Goal: Task Accomplishment & Management: Manage account settings

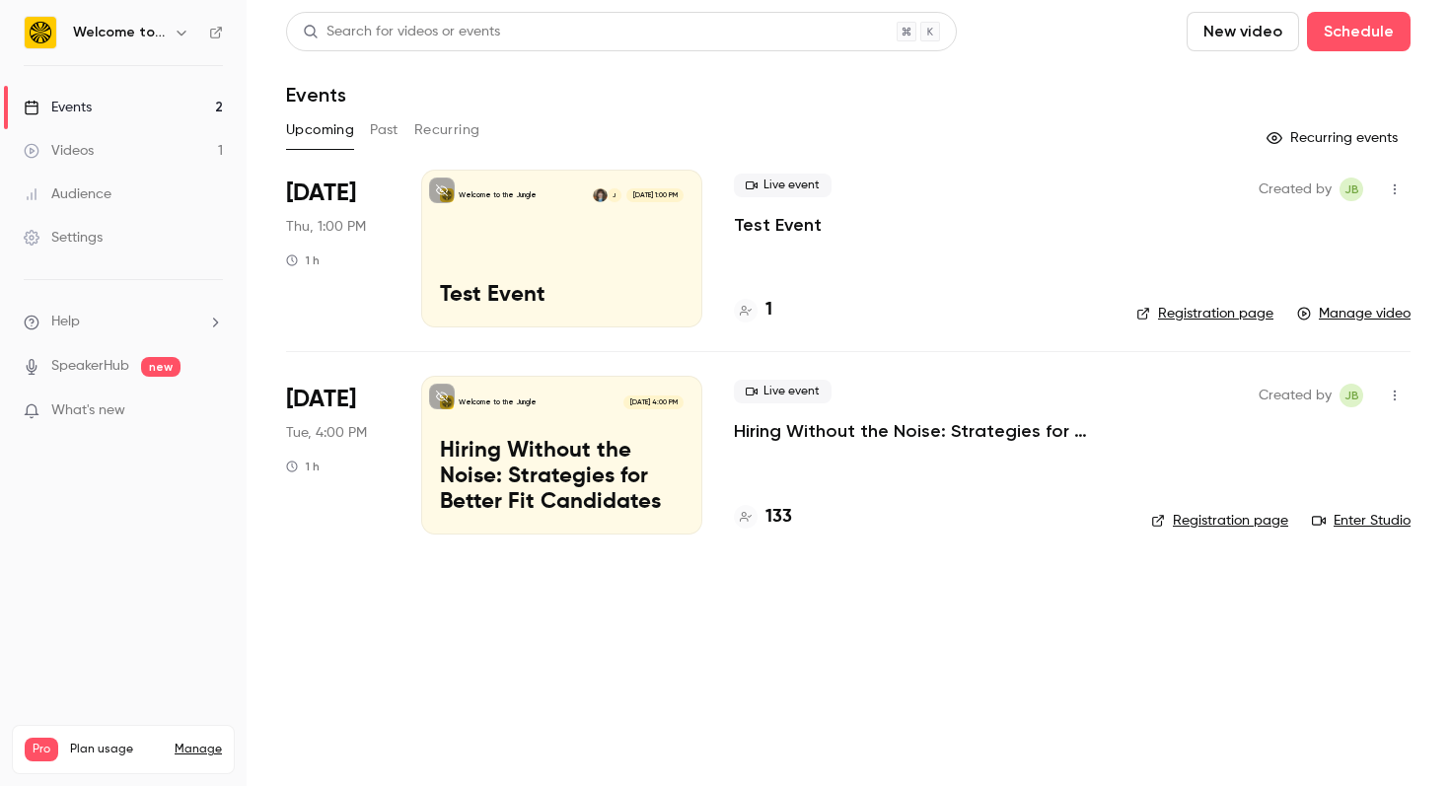
click at [549, 469] on p "Hiring Without the Noise: Strategies for Better Fit Candidates" at bounding box center [562, 477] width 244 height 76
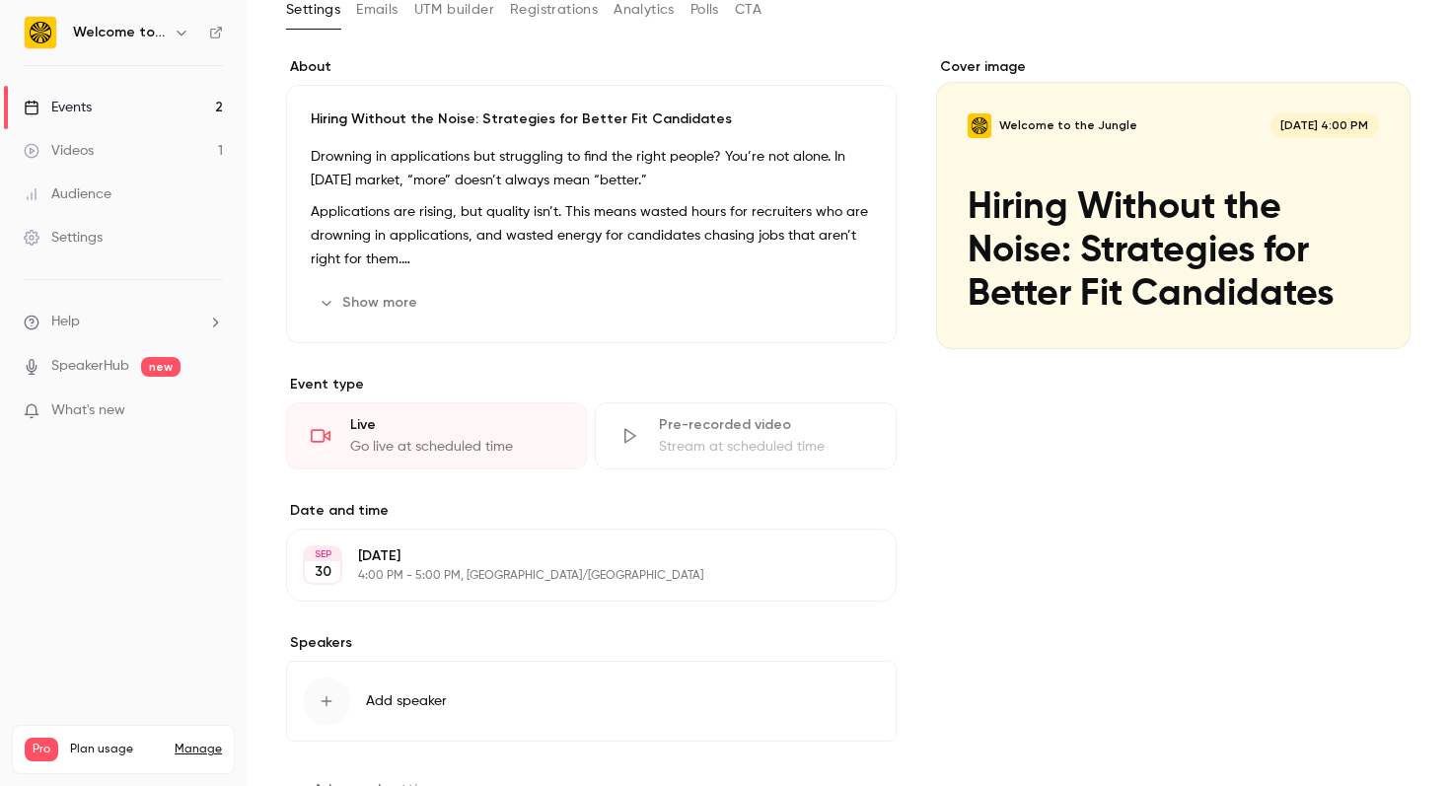
scroll to position [198, 0]
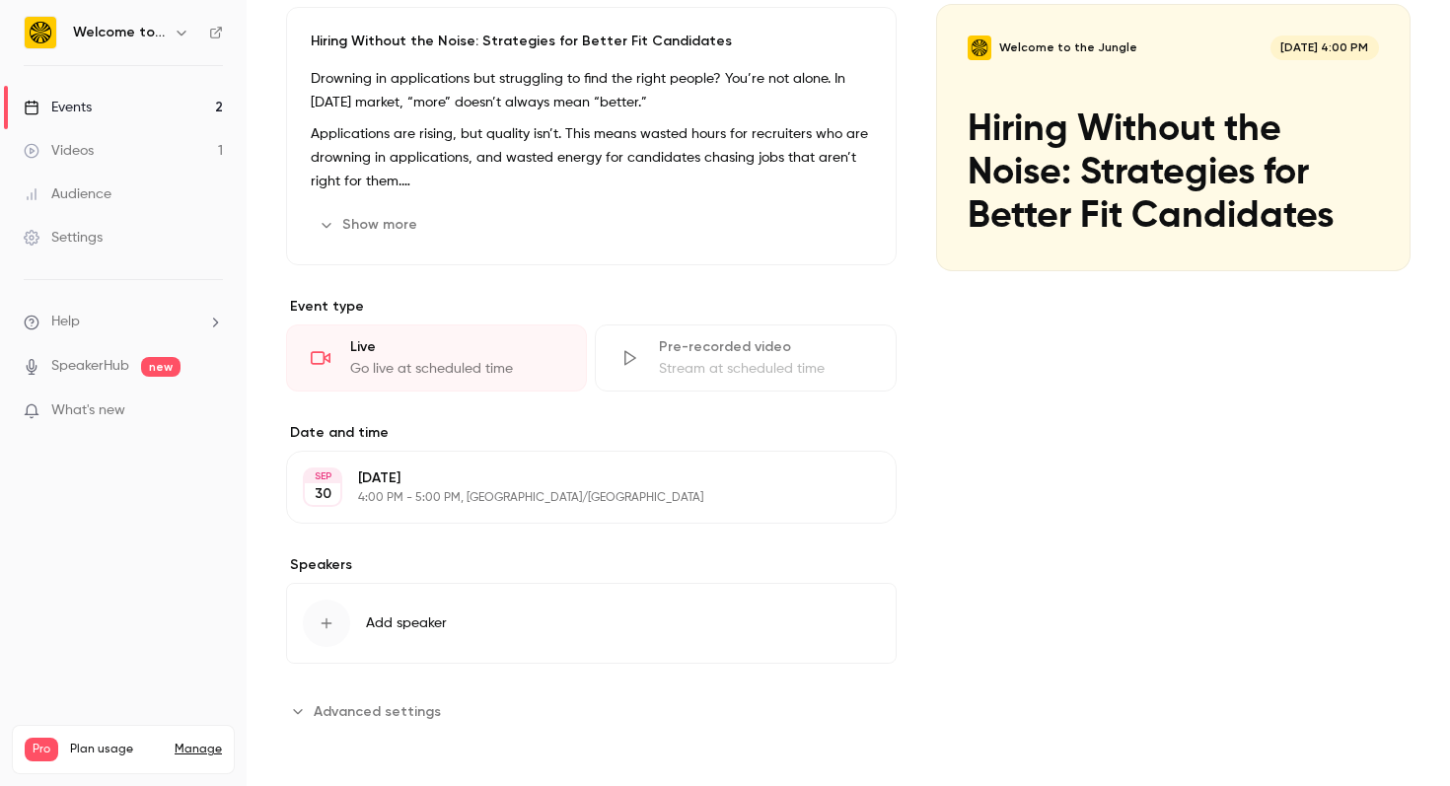
click at [382, 623] on span "Add speaker" at bounding box center [406, 624] width 81 height 20
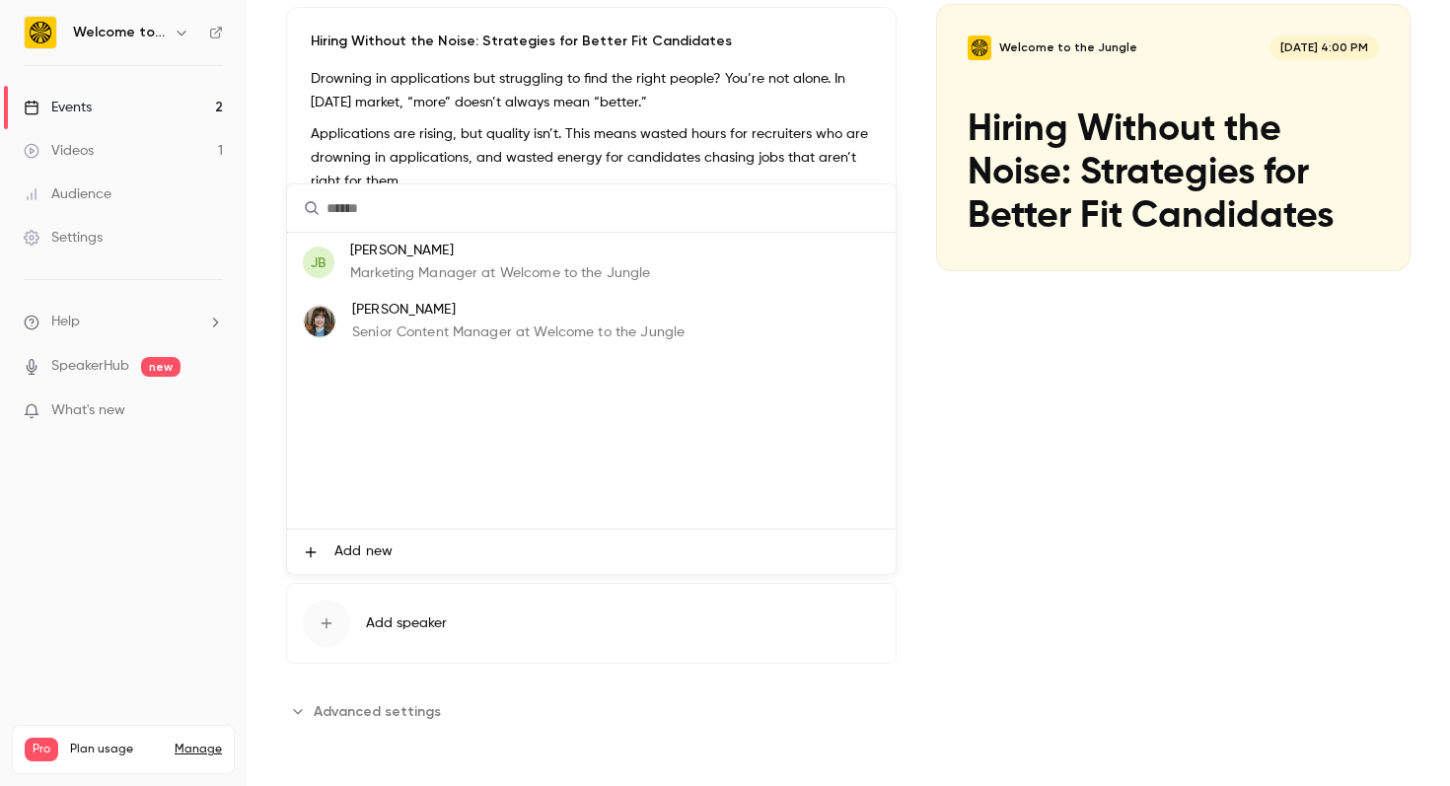
click at [478, 310] on p "[PERSON_NAME]" at bounding box center [518, 310] width 332 height 21
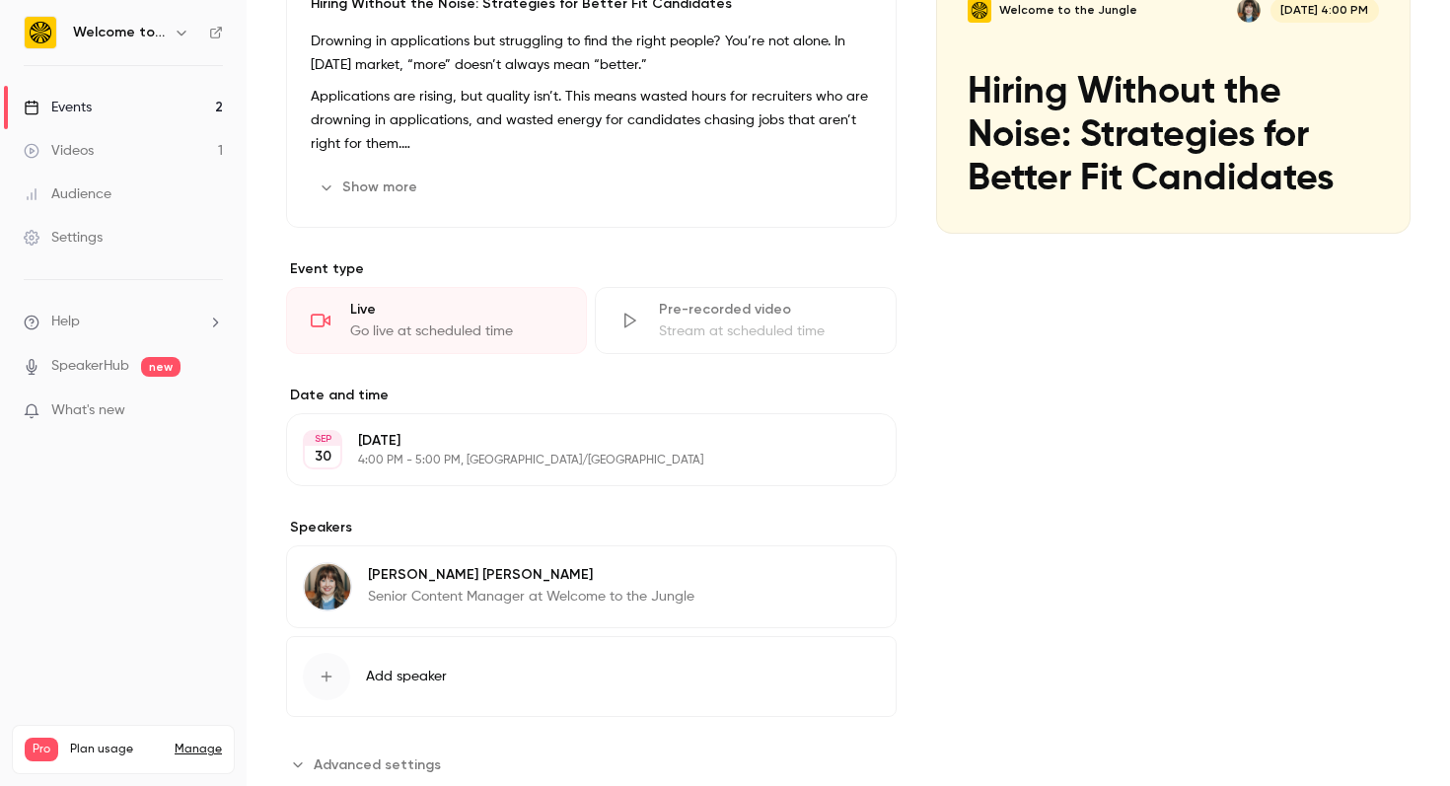
scroll to position [289, 0]
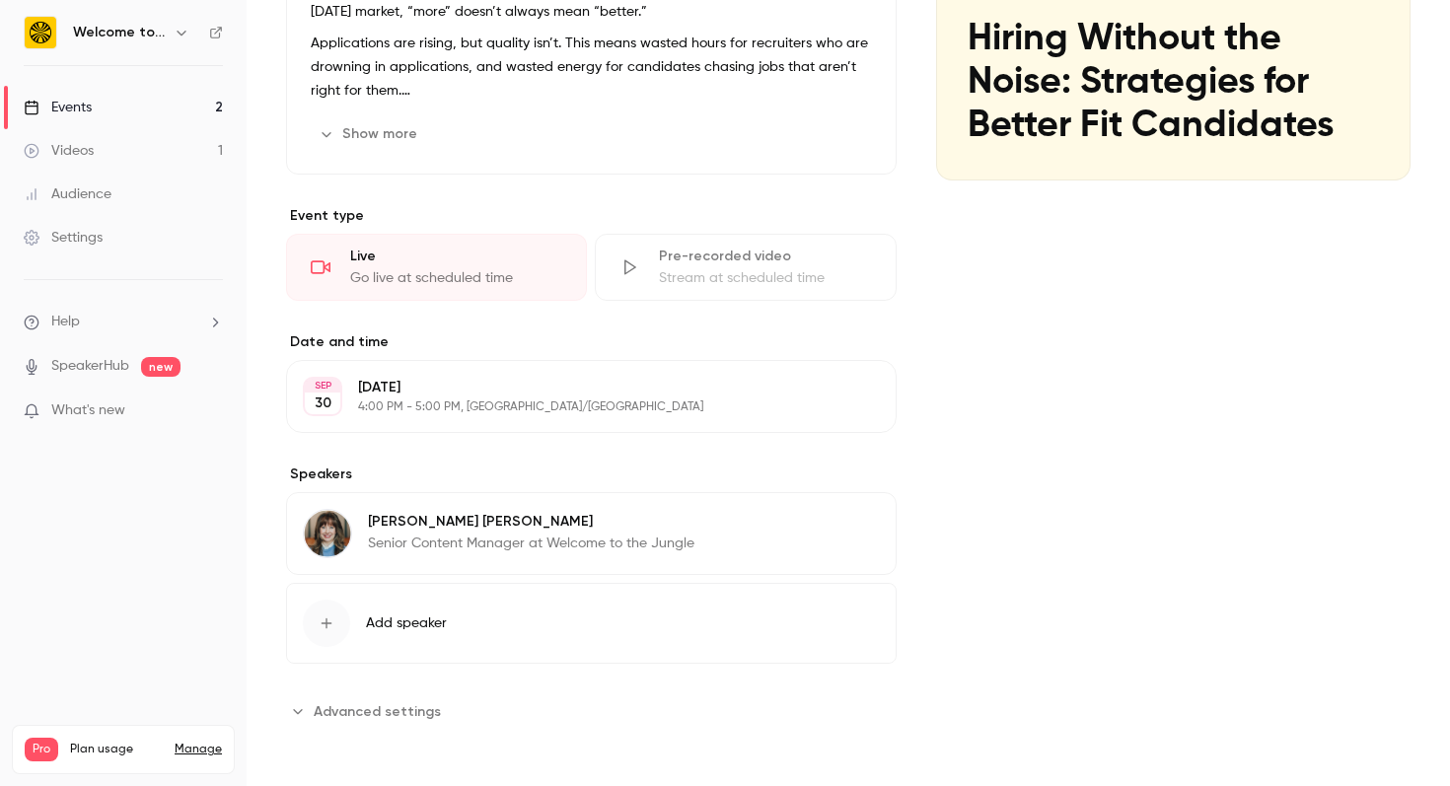
click at [376, 711] on span "Advanced settings" at bounding box center [377, 711] width 127 height 21
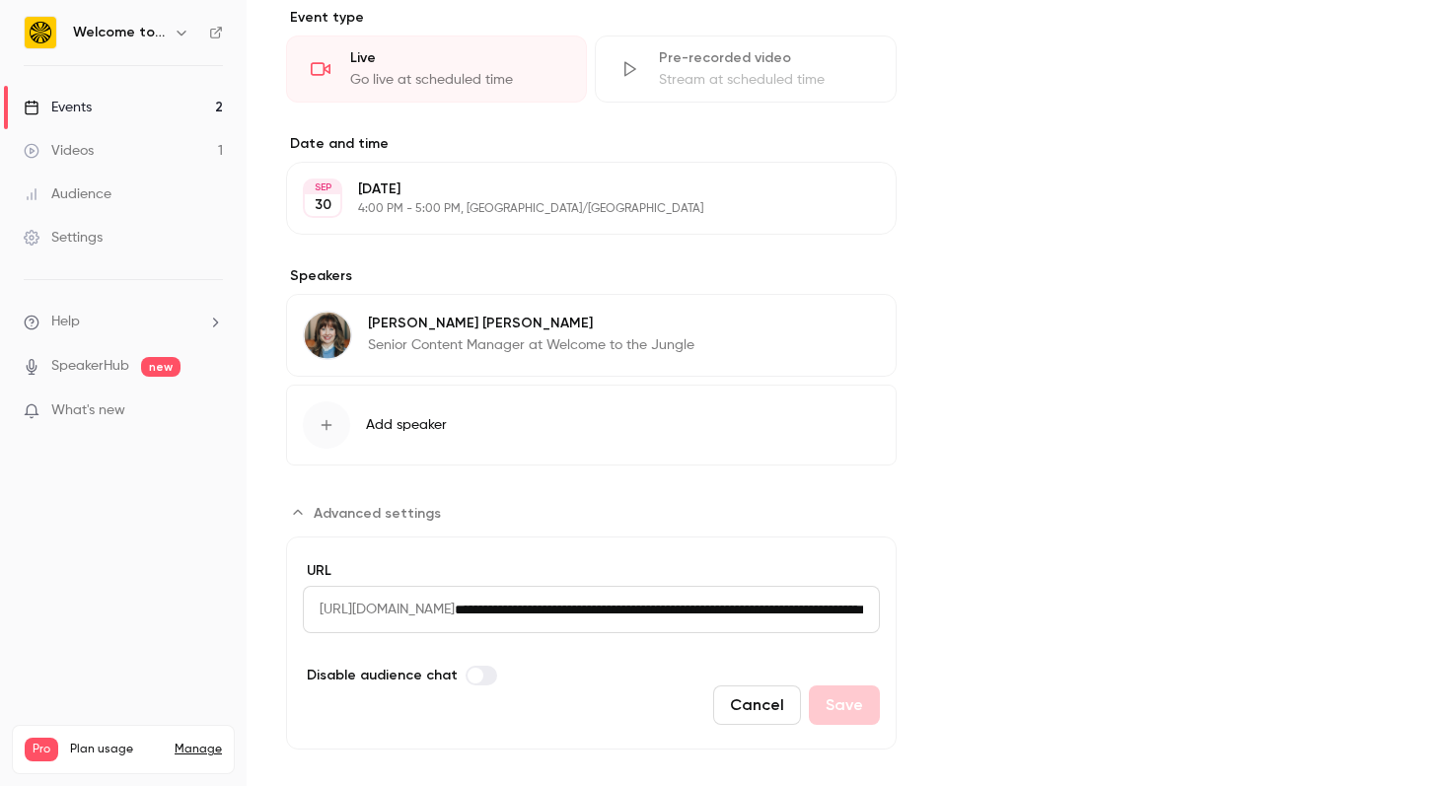
scroll to position [510, 0]
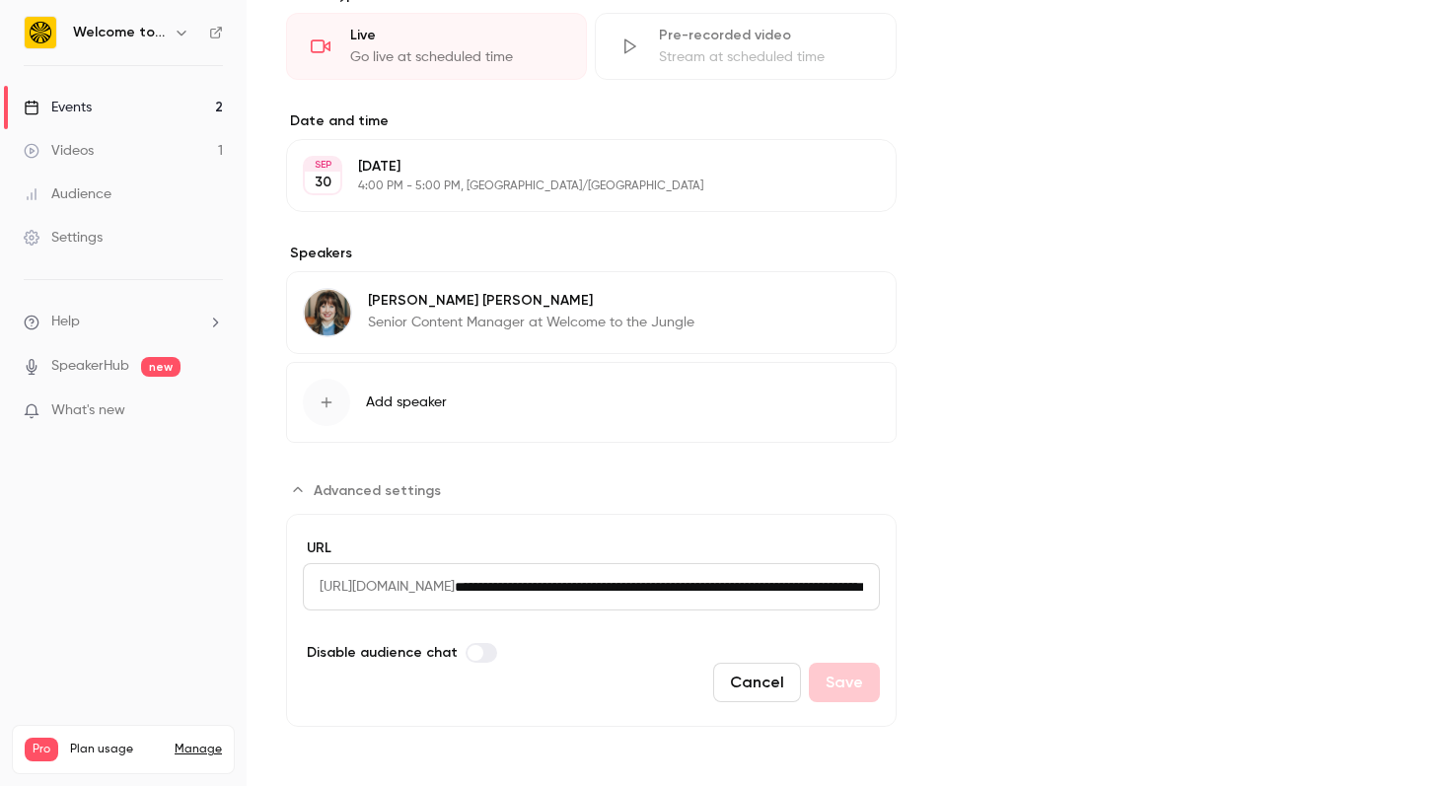
click at [93, 147] on div "Videos" at bounding box center [59, 151] width 70 height 20
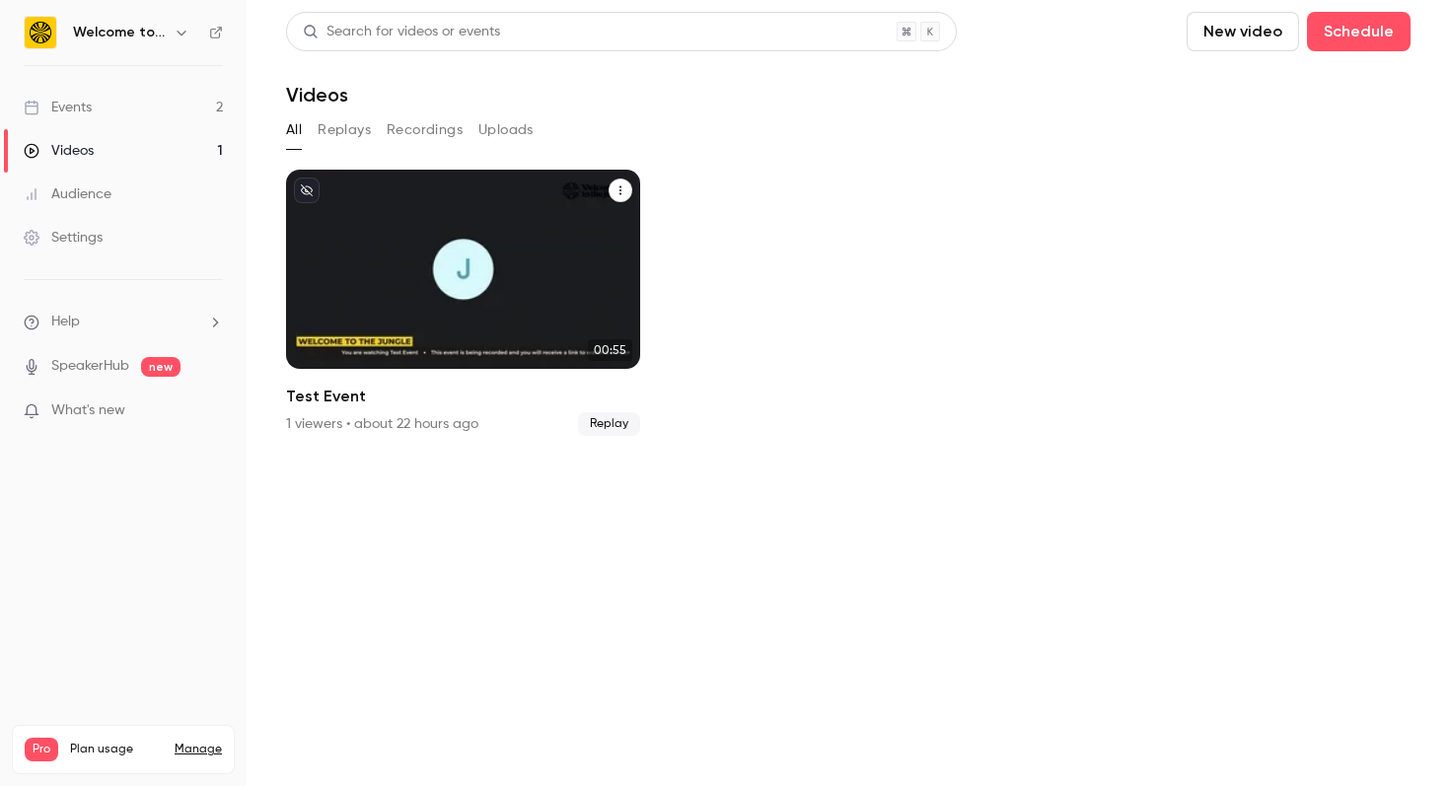
click at [476, 285] on div "Welcome to the Jungle J [DATE] Test Event" at bounding box center [463, 269] width 354 height 199
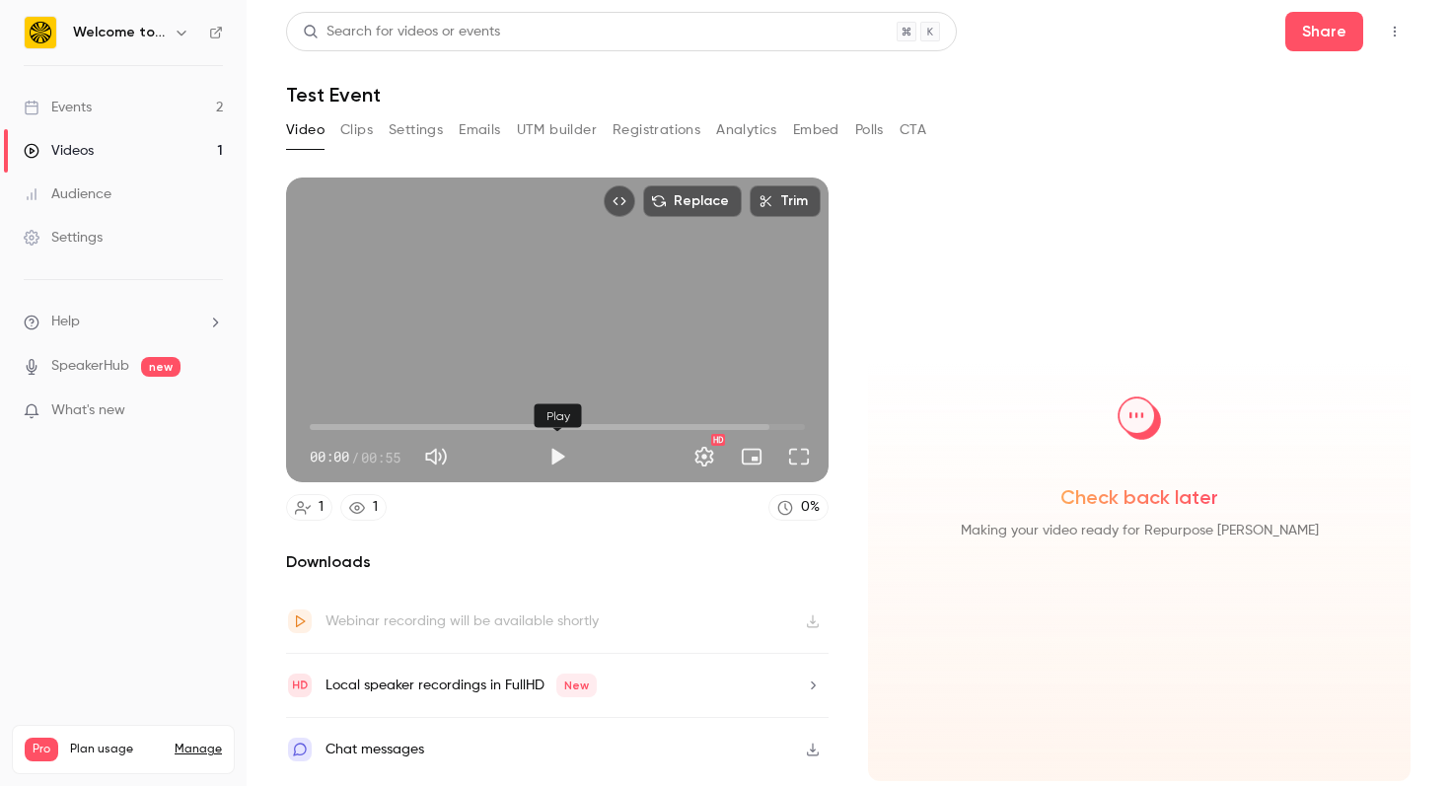
click at [562, 466] on button "Play" at bounding box center [557, 456] width 39 height 39
click at [560, 461] on button "Pause" at bounding box center [557, 456] width 39 height 39
type input "***"
click at [98, 409] on span "What's new" at bounding box center [88, 411] width 74 height 21
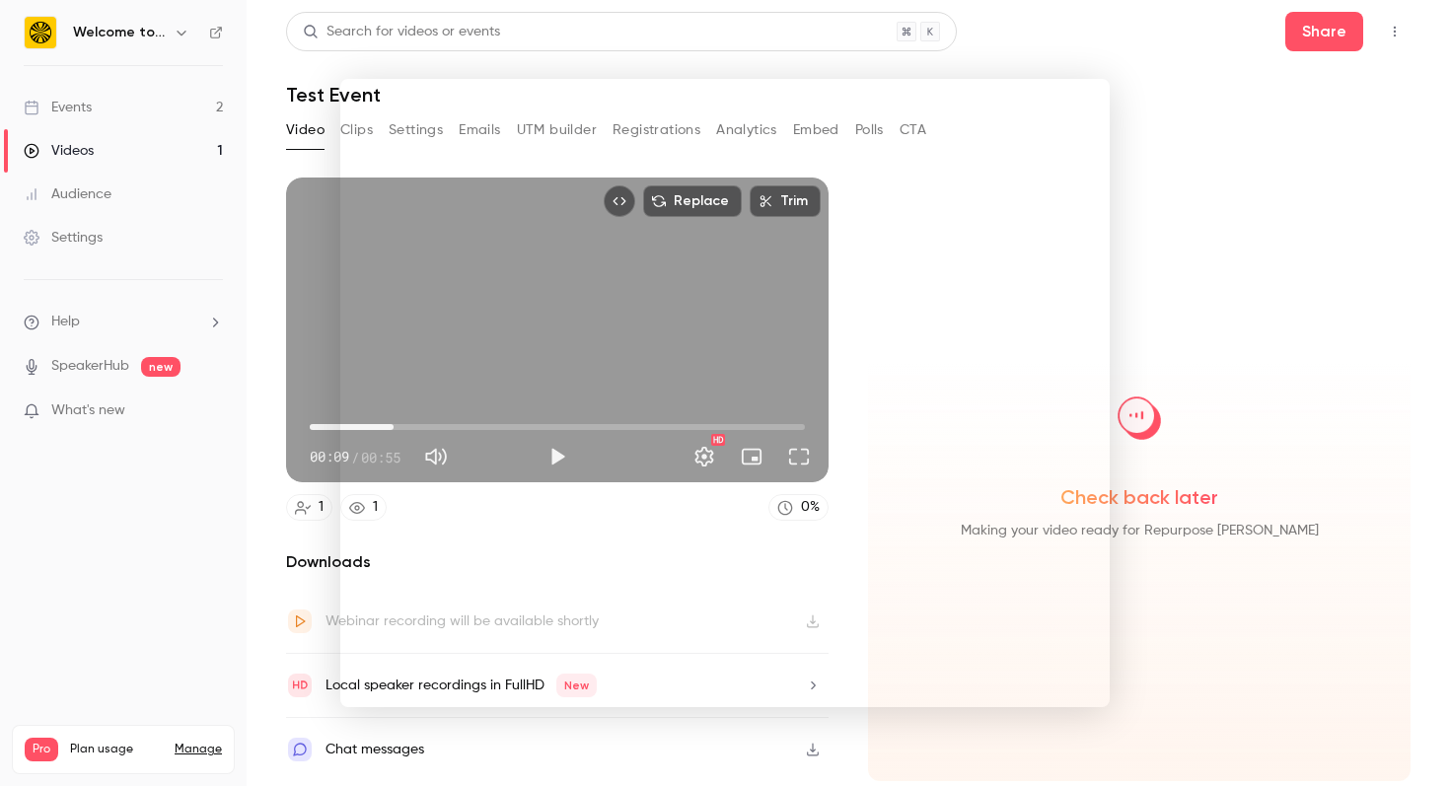
click at [113, 364] on div at bounding box center [725, 393] width 1450 height 786
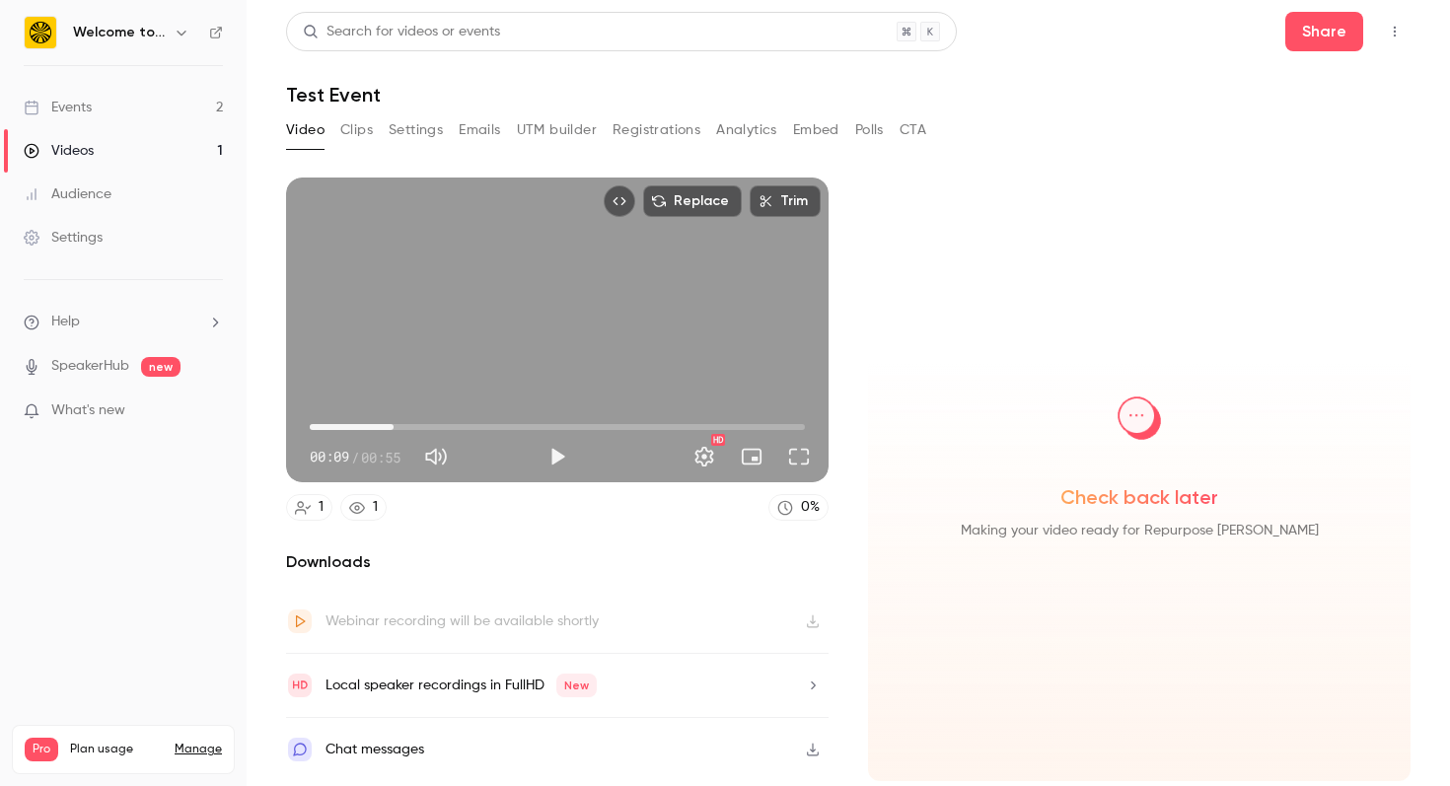
click at [113, 364] on link "SpeakerHub" at bounding box center [90, 366] width 78 height 21
click at [91, 193] on div "Audience" at bounding box center [68, 194] width 88 height 20
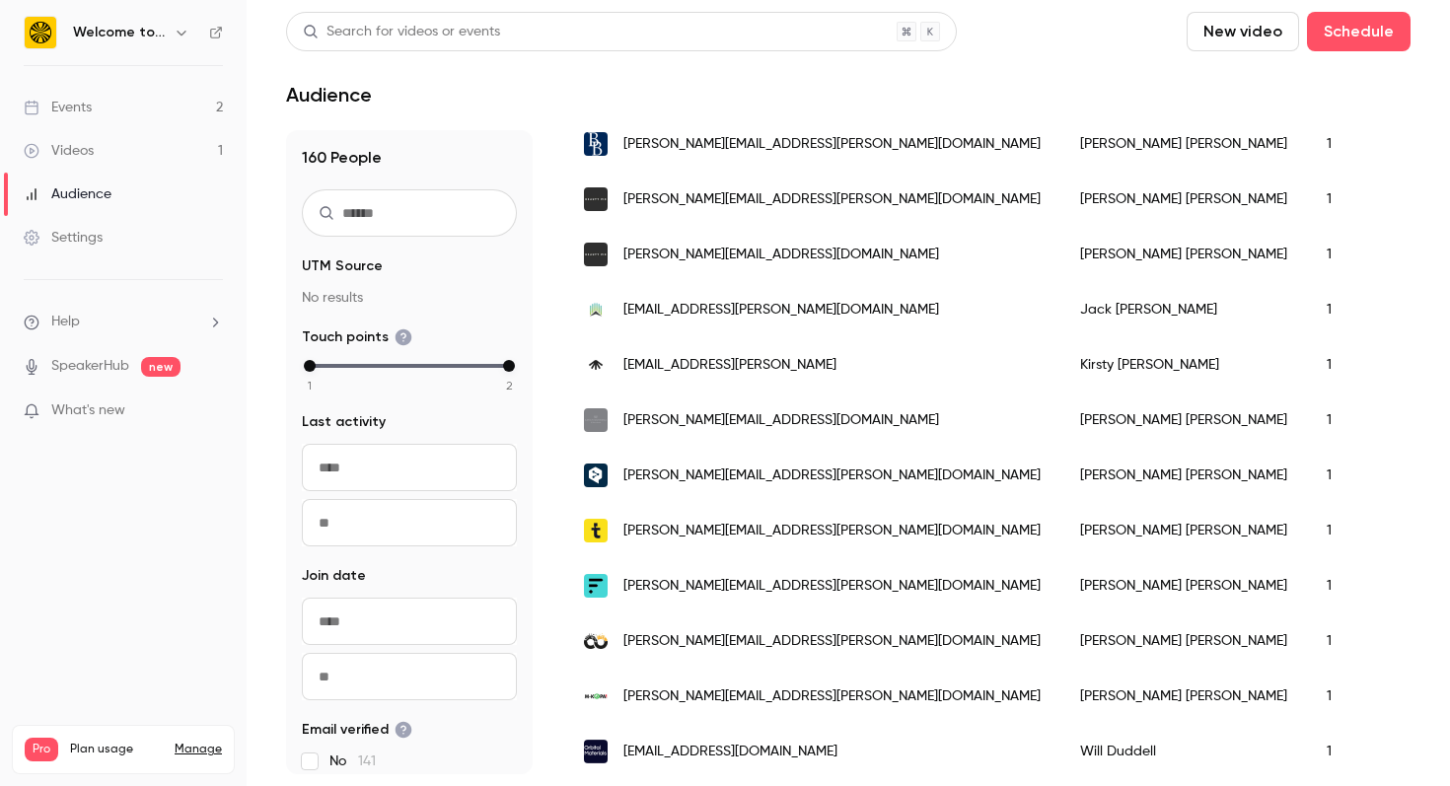
scroll to position [1053, 0]
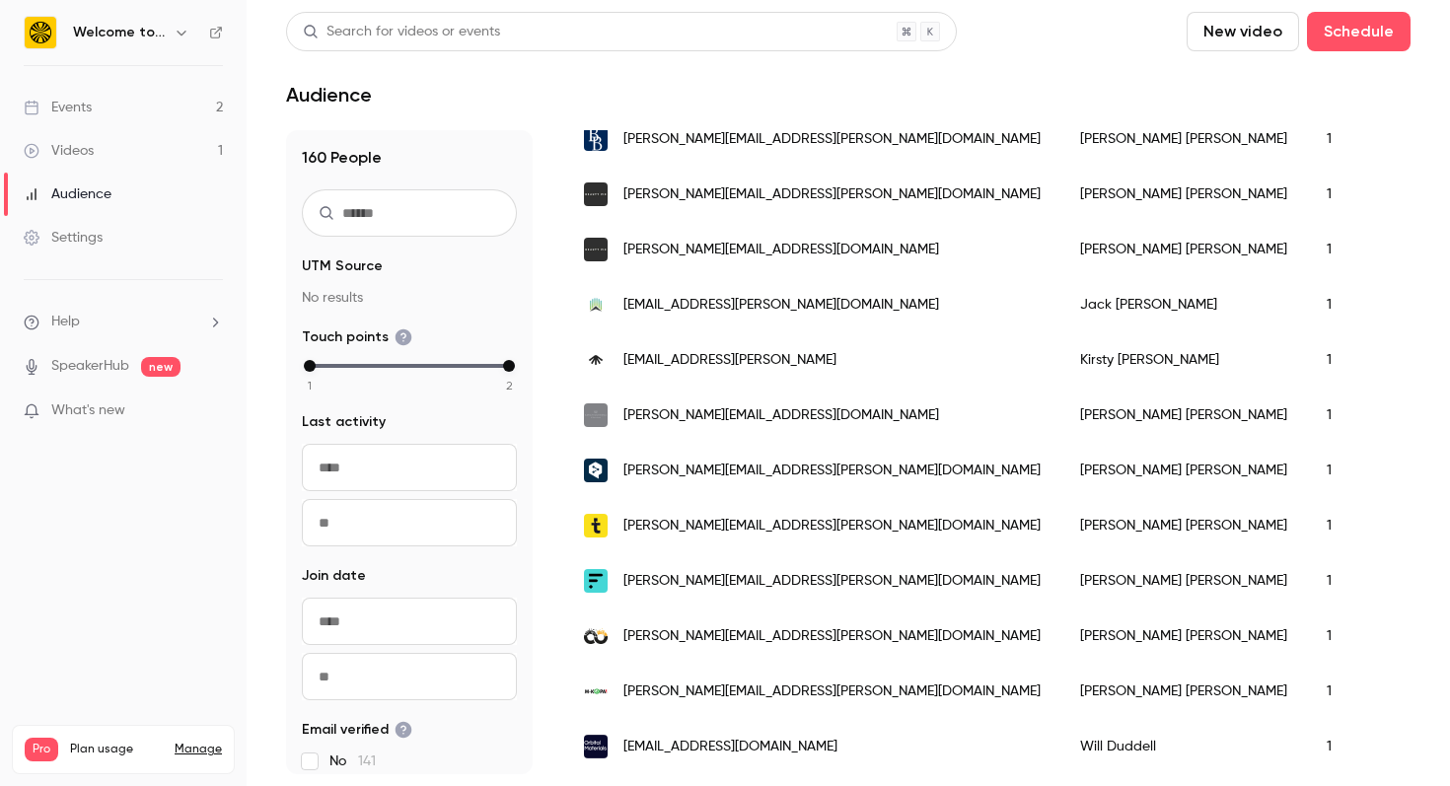
click at [84, 197] on div "Audience" at bounding box center [68, 194] width 88 height 20
click at [86, 148] on div "Videos" at bounding box center [59, 151] width 70 height 20
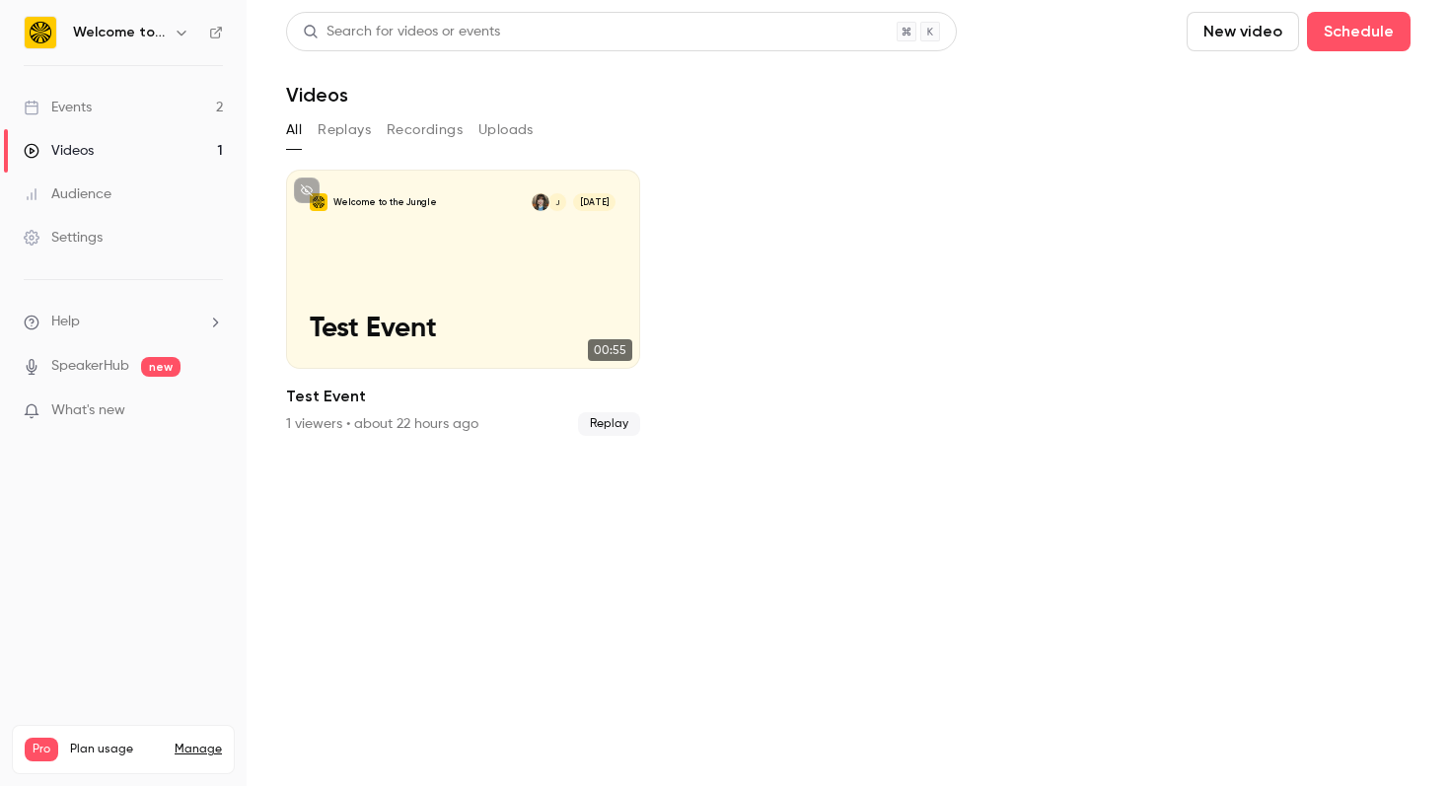
click at [86, 110] on div "Events" at bounding box center [58, 108] width 68 height 20
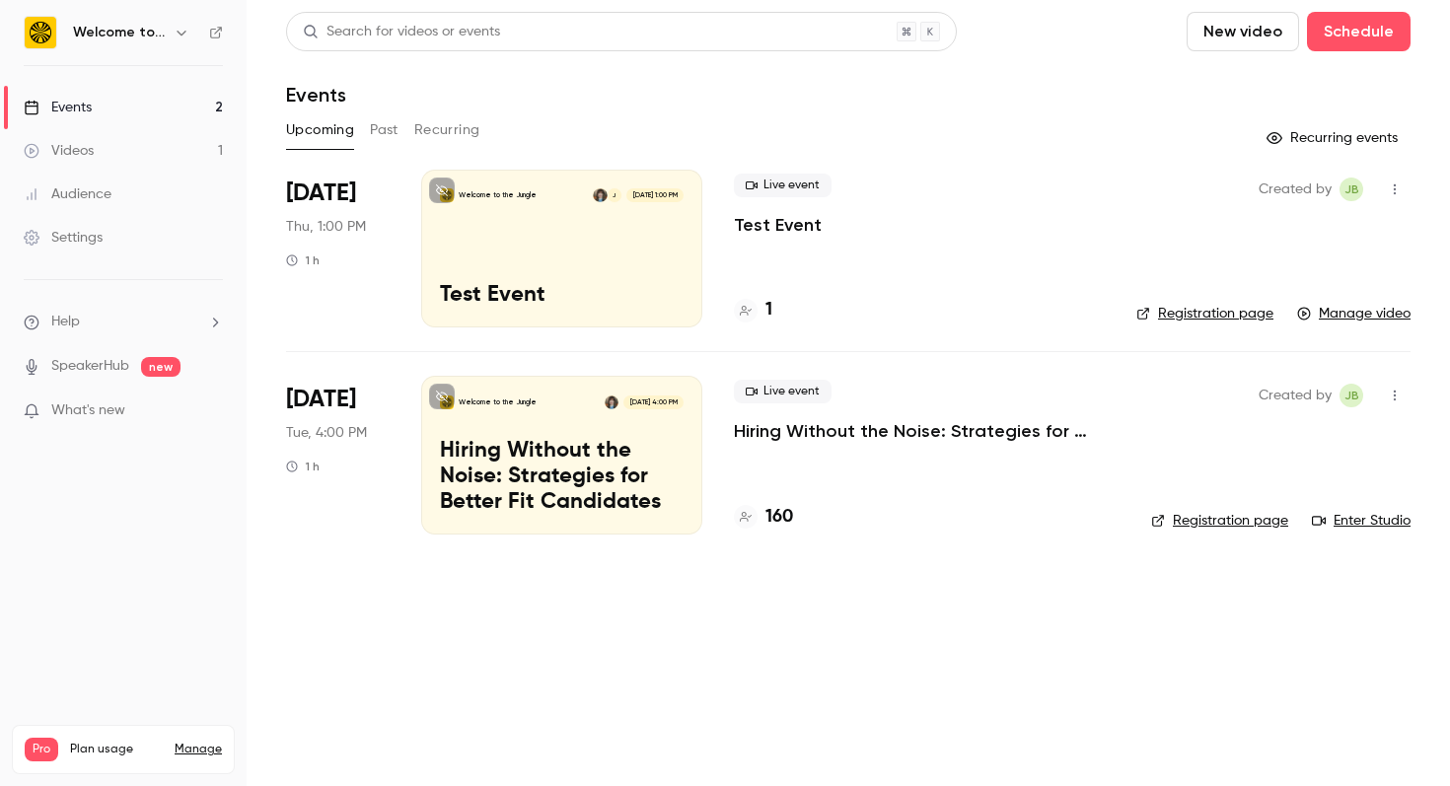
click at [563, 461] on p "Hiring Without the Noise: Strategies for Better Fit Candidates" at bounding box center [562, 477] width 244 height 76
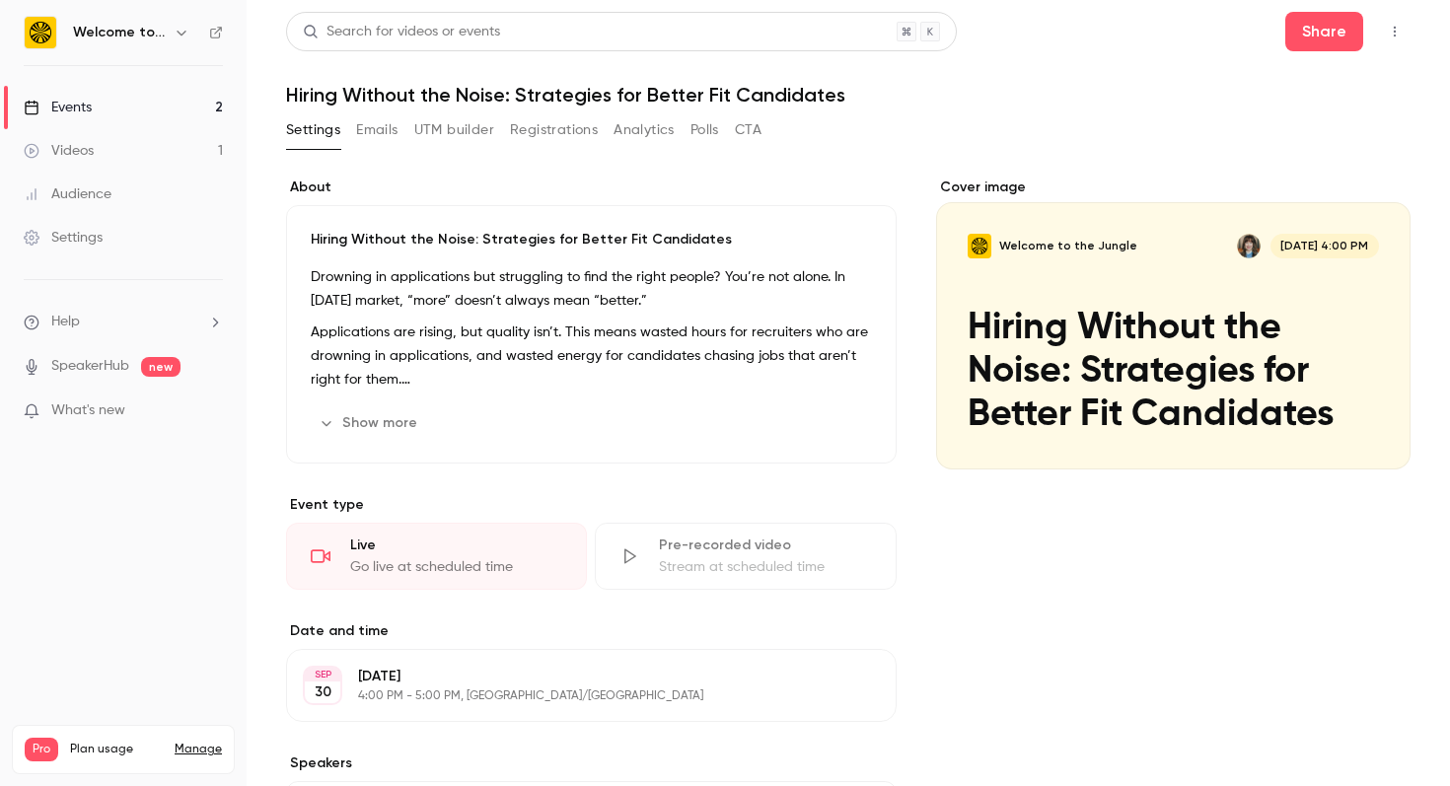
click at [1399, 26] on icon "button" at bounding box center [1395, 32] width 16 height 14
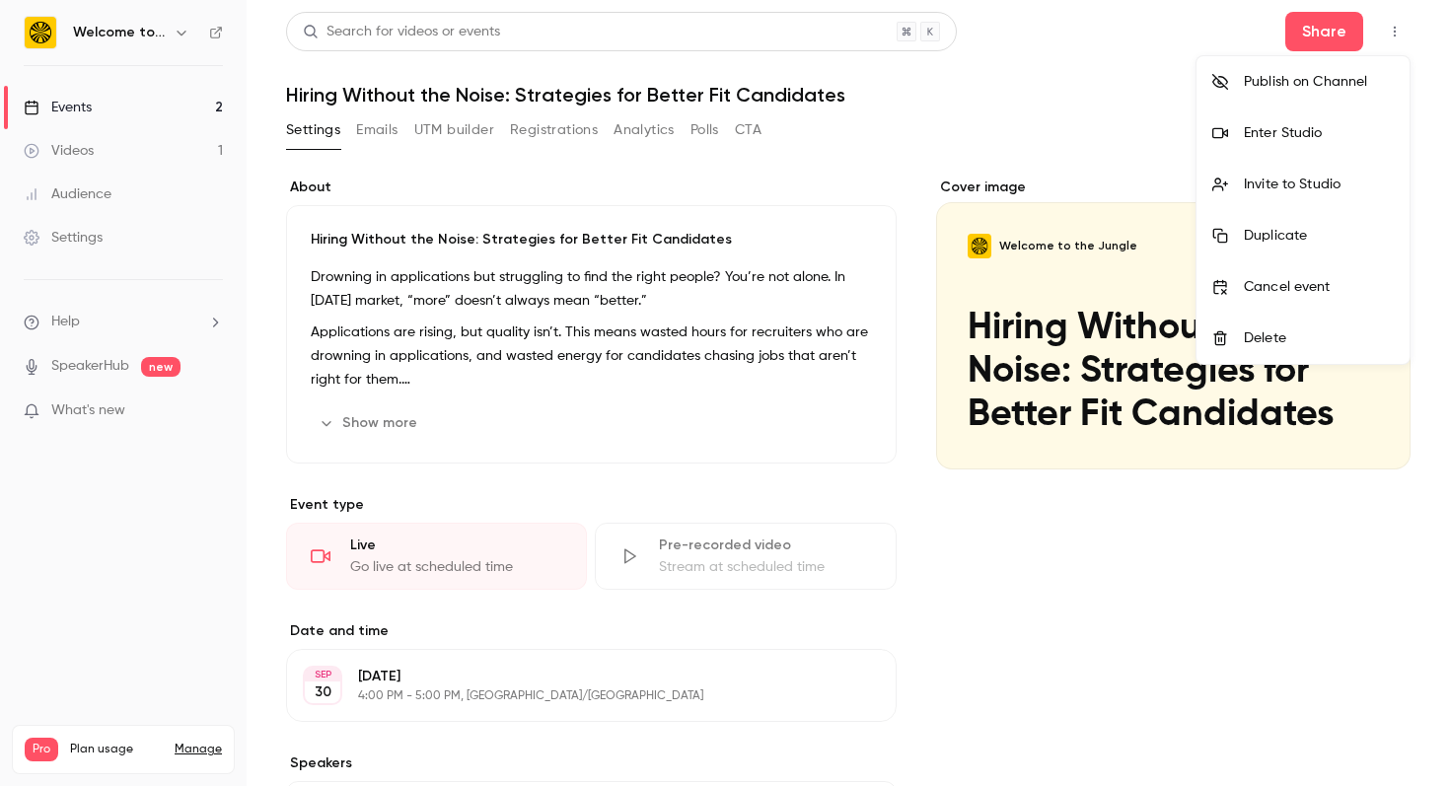
click at [1352, 124] on div "Enter Studio" at bounding box center [1319, 133] width 150 height 20
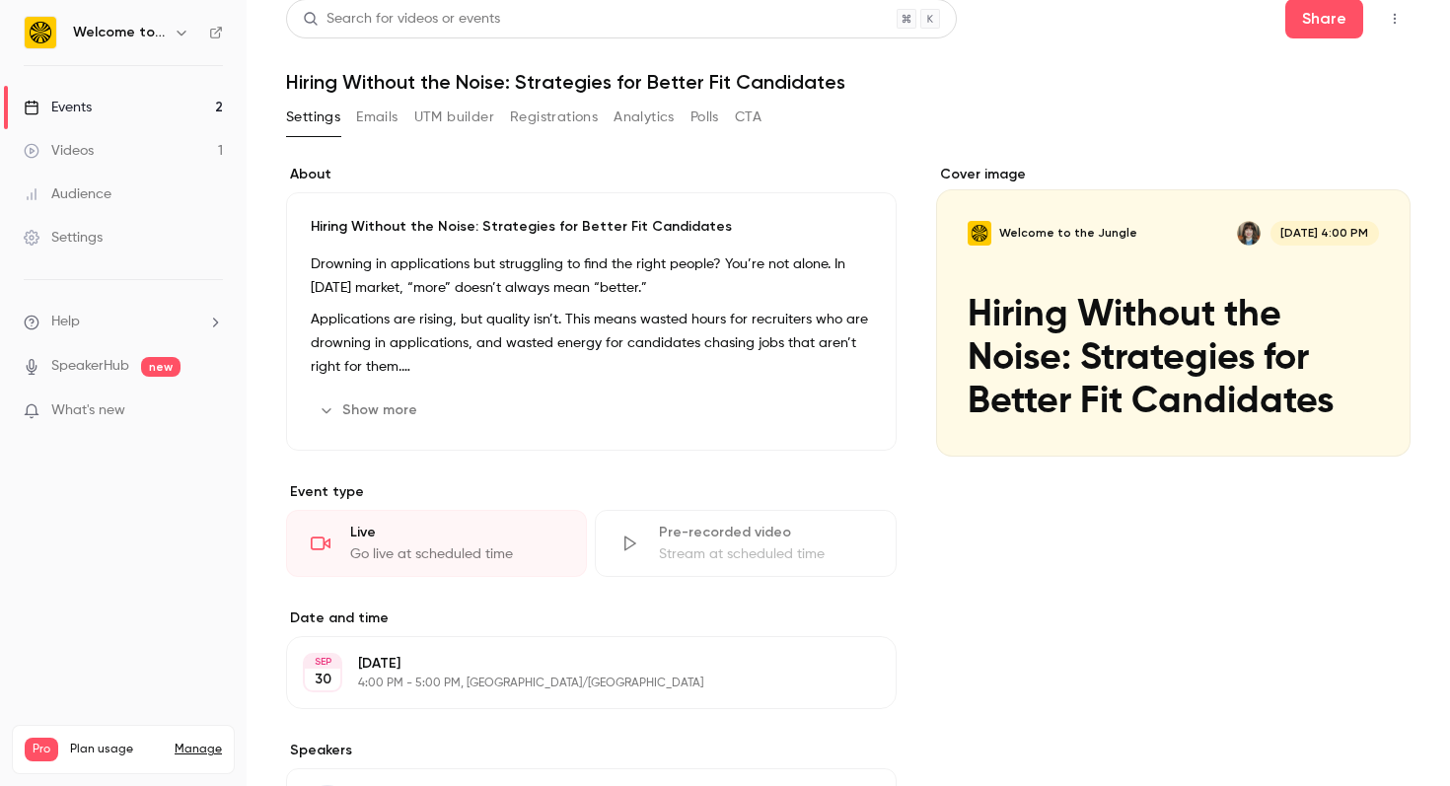
scroll to position [9, 0]
